Goal: Complete application form

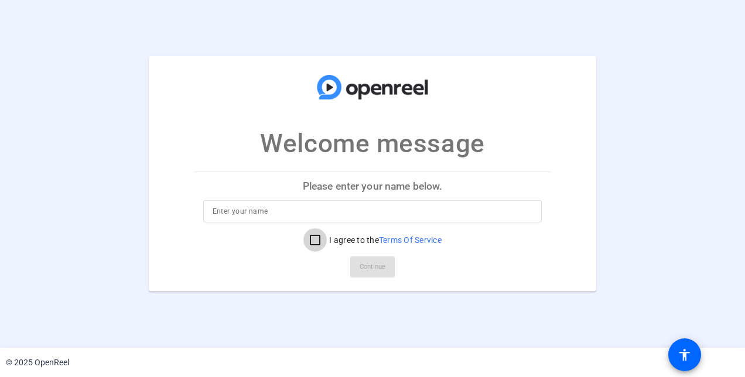
click at [313, 244] on input "I agree to the Terms Of Service" at bounding box center [314, 239] width 23 height 23
checkbox input "true"
click at [358, 148] on p "Welcome message" at bounding box center [372, 143] width 224 height 39
click at [364, 139] on p "Welcome message" at bounding box center [372, 143] width 224 height 39
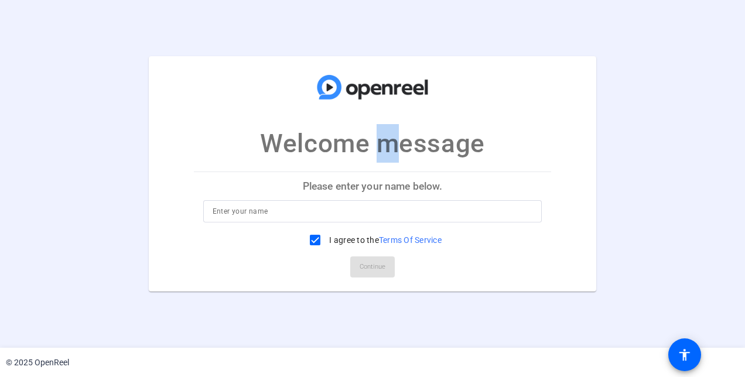
click at [364, 139] on p "Welcome message" at bounding box center [372, 143] width 224 height 39
click at [374, 82] on img at bounding box center [372, 87] width 117 height 39
click at [381, 150] on p "Welcome message" at bounding box center [372, 143] width 224 height 39
click at [285, 212] on input at bounding box center [373, 211] width 320 height 14
type input "[PERSON_NAME]"
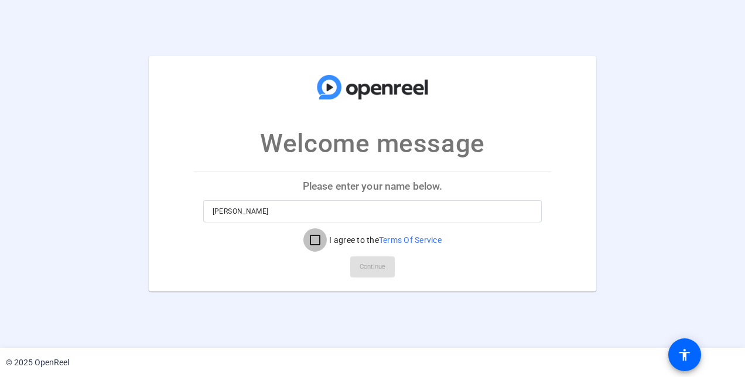
click at [313, 247] on input "I agree to the Terms Of Service" at bounding box center [314, 239] width 23 height 23
checkbox input "true"
click at [358, 263] on span at bounding box center [372, 267] width 44 height 28
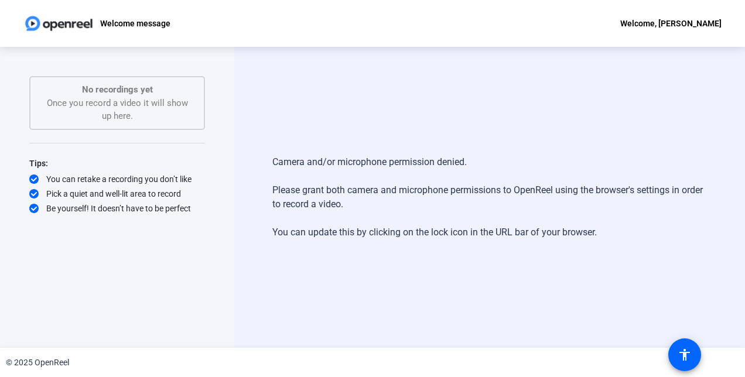
click at [670, 27] on div "Welcome, [PERSON_NAME]" at bounding box center [670, 23] width 101 height 14
